Goal: Information Seeking & Learning: Check status

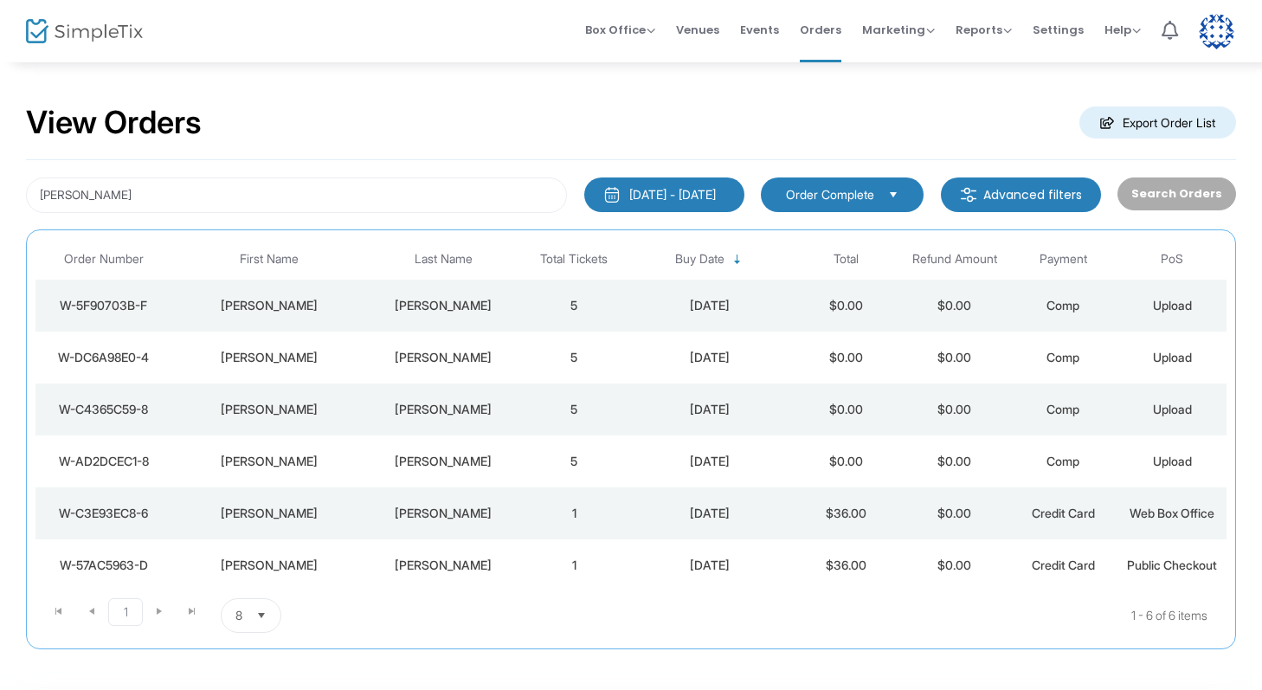
click at [421, 408] on div "[PERSON_NAME]" at bounding box center [443, 409] width 144 height 17
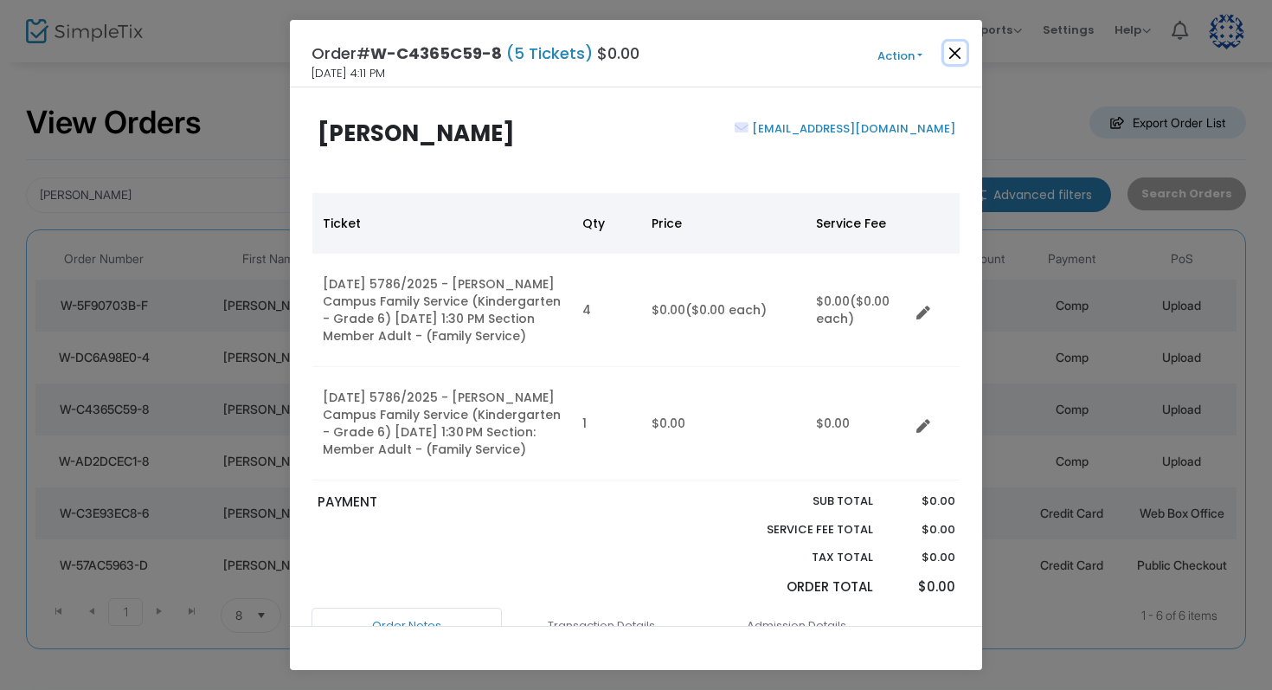
click at [958, 51] on button "Close" at bounding box center [955, 53] width 23 height 23
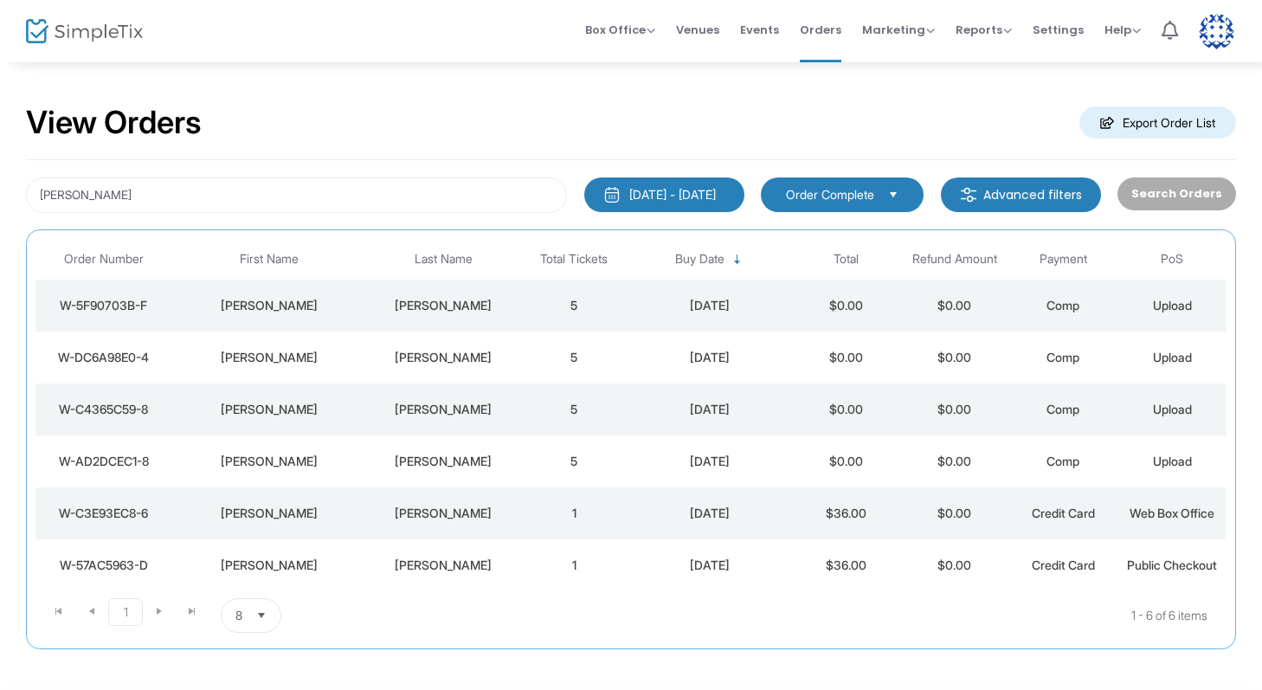
click at [443, 364] on div "[PERSON_NAME]" at bounding box center [443, 357] width 144 height 17
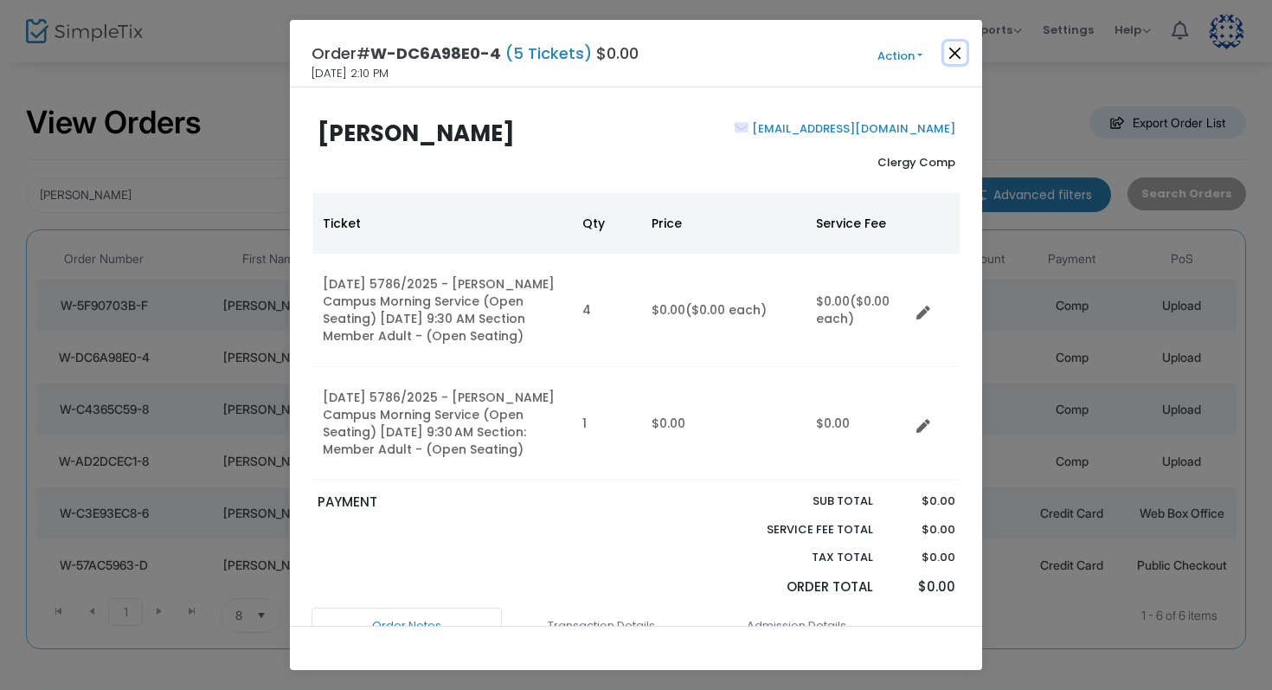
click at [950, 48] on button "Close" at bounding box center [955, 53] width 23 height 23
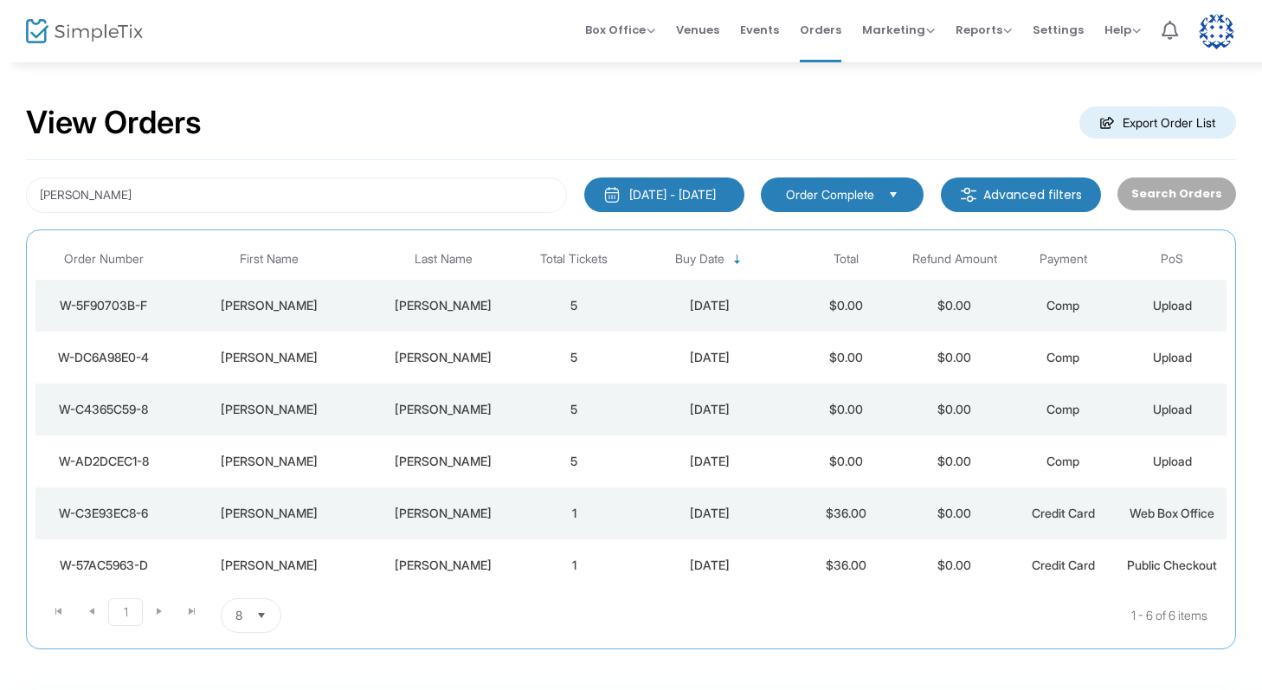
click at [410, 321] on td "[PERSON_NAME]" at bounding box center [443, 306] width 152 height 52
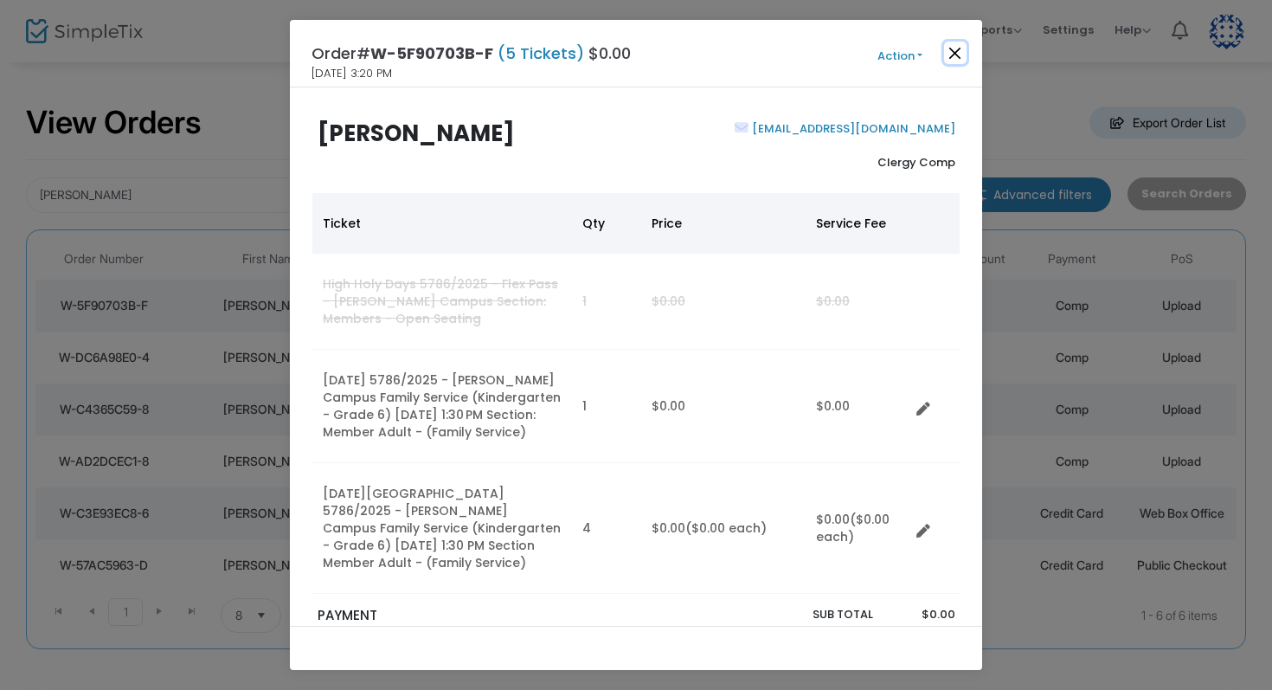
click at [952, 54] on button "Close" at bounding box center [955, 53] width 23 height 23
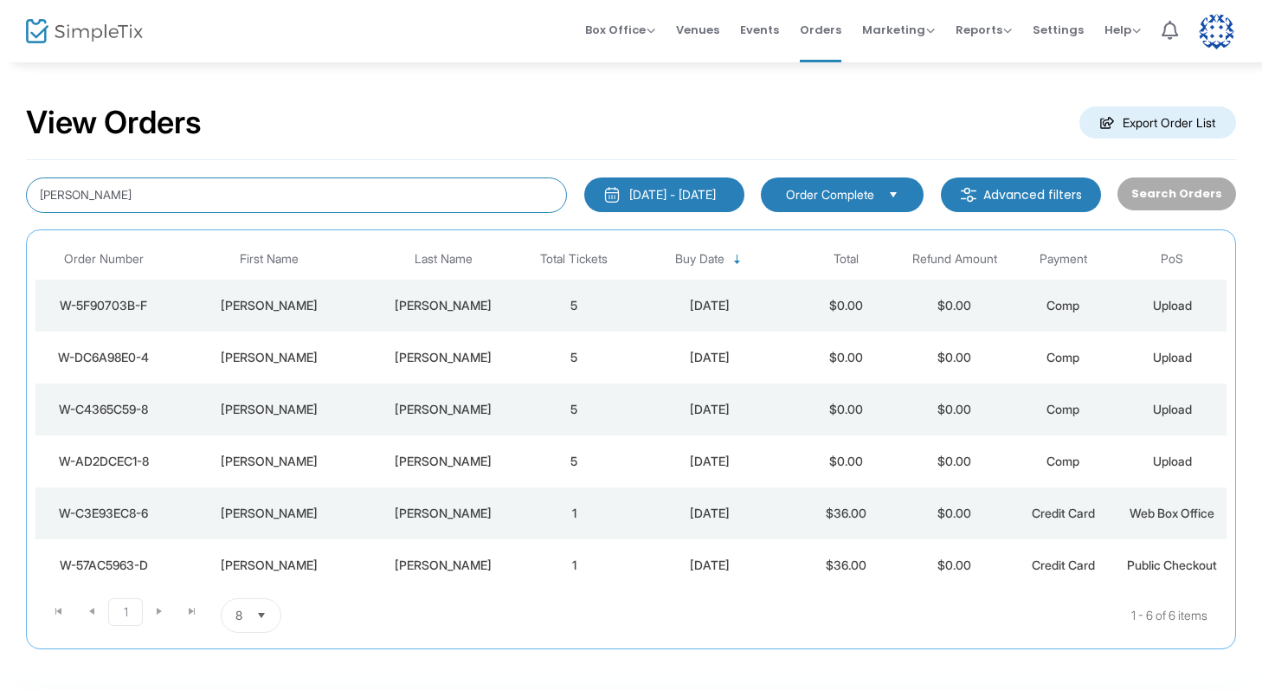
click at [360, 200] on input "[PERSON_NAME]" at bounding box center [296, 194] width 541 height 35
type input "laffer"
